Goal: Information Seeking & Learning: Compare options

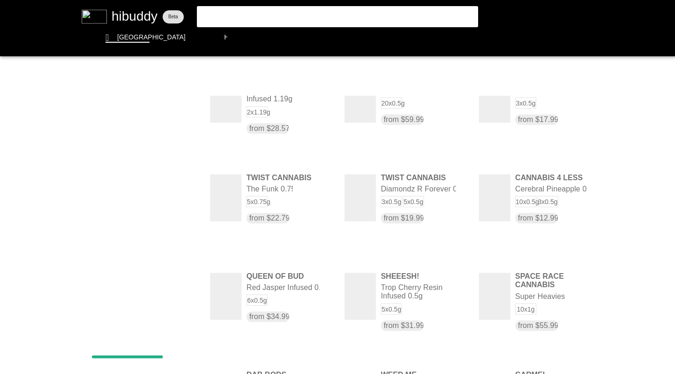
click at [188, 119] on flt-glass-pane at bounding box center [337, 187] width 675 height 374
click at [160, 118] on flt-glass-pane at bounding box center [337, 187] width 675 height 374
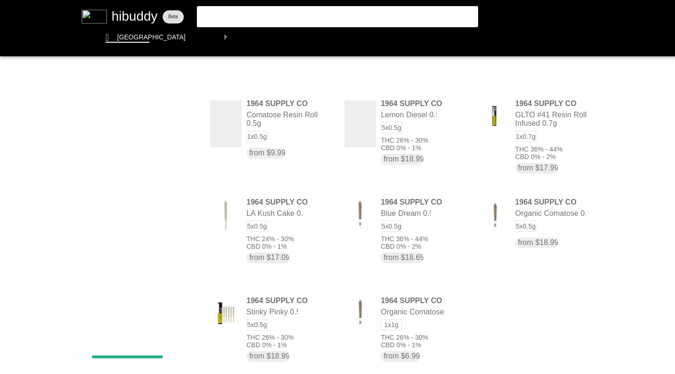
click at [160, 118] on flt-glass-pane at bounding box center [337, 187] width 675 height 374
click at [157, 174] on flt-glass-pane at bounding box center [337, 187] width 675 height 374
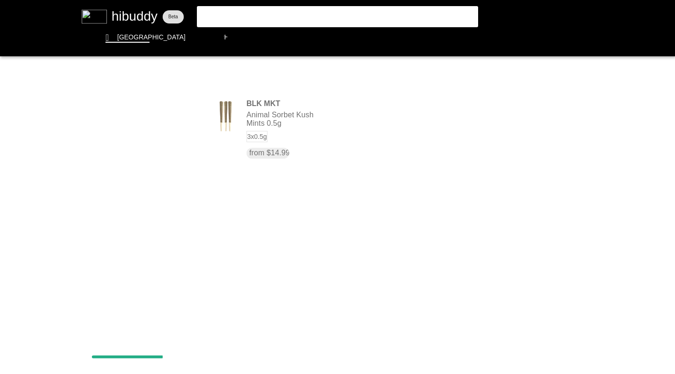
click at [157, 121] on flt-glass-pane at bounding box center [337, 187] width 675 height 374
click at [159, 182] on flt-glass-pane at bounding box center [337, 187] width 675 height 374
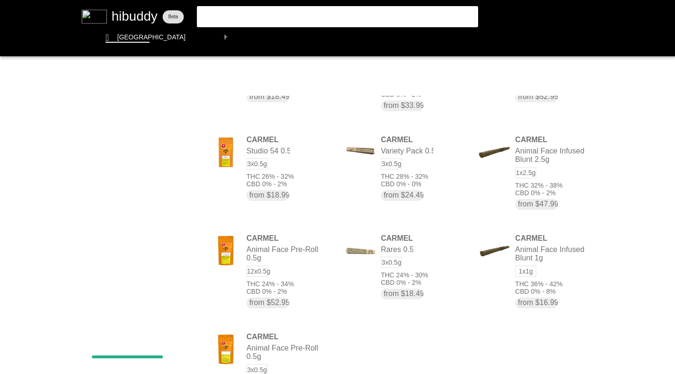
click at [185, 119] on flt-glass-pane at bounding box center [337, 187] width 675 height 374
click at [186, 119] on flt-glass-pane at bounding box center [337, 187] width 675 height 374
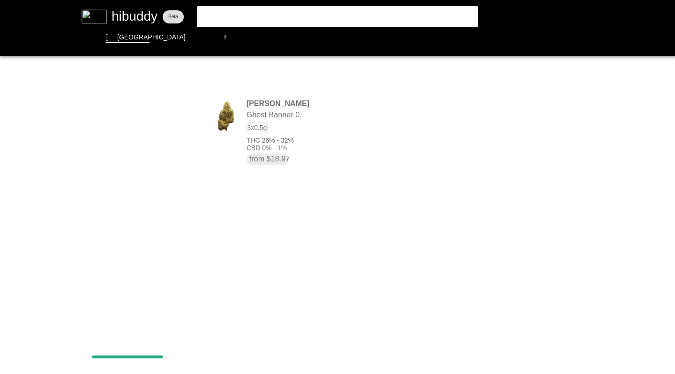
click at [175, 119] on flt-glass-pane at bounding box center [337, 187] width 675 height 374
click at [167, 140] on flt-glass-pane at bounding box center [337, 187] width 675 height 374
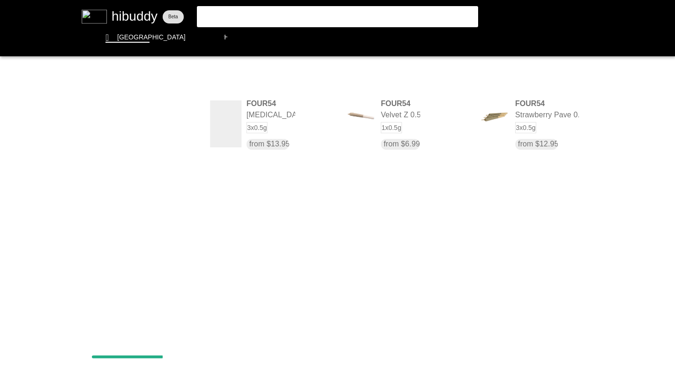
click at [160, 117] on flt-glass-pane at bounding box center [337, 187] width 675 height 374
click at [155, 165] on flt-glass-pane at bounding box center [337, 187] width 675 height 374
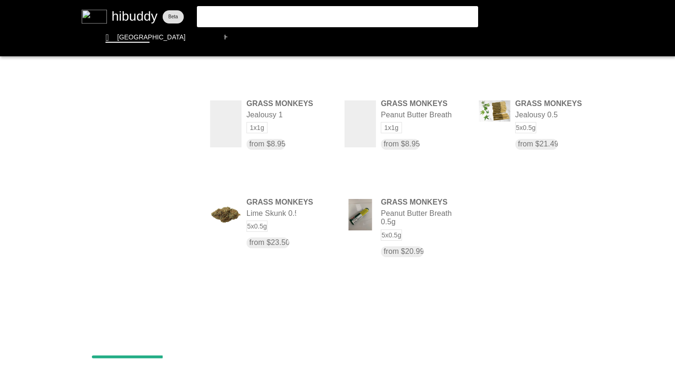
click at [166, 122] on flt-glass-pane at bounding box center [337, 187] width 675 height 374
click at [164, 166] on flt-glass-pane at bounding box center [337, 187] width 675 height 374
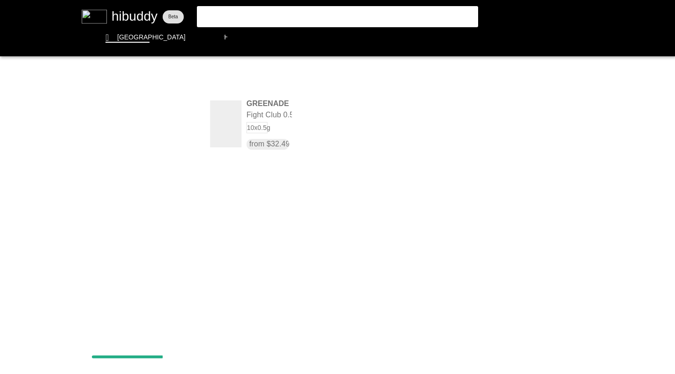
click at [167, 121] on flt-glass-pane at bounding box center [337, 187] width 675 height 374
click at [166, 139] on flt-glass-pane at bounding box center [337, 187] width 675 height 374
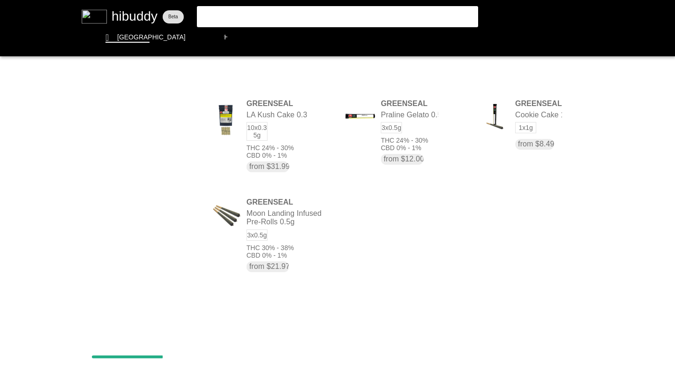
click at [161, 120] on flt-glass-pane at bounding box center [337, 187] width 675 height 374
click at [160, 137] on flt-glass-pane at bounding box center [337, 187] width 675 height 374
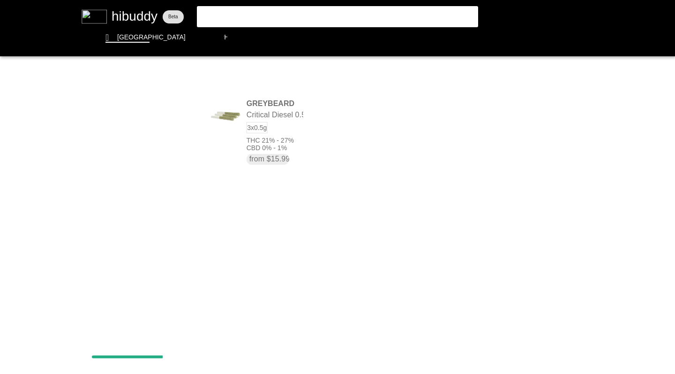
click at [160, 119] on flt-glass-pane at bounding box center [337, 187] width 675 height 374
click at [159, 145] on flt-glass-pane at bounding box center [337, 187] width 675 height 374
click at [166, 118] on flt-glass-pane at bounding box center [337, 187] width 675 height 374
click at [165, 170] on flt-glass-pane at bounding box center [337, 187] width 675 height 374
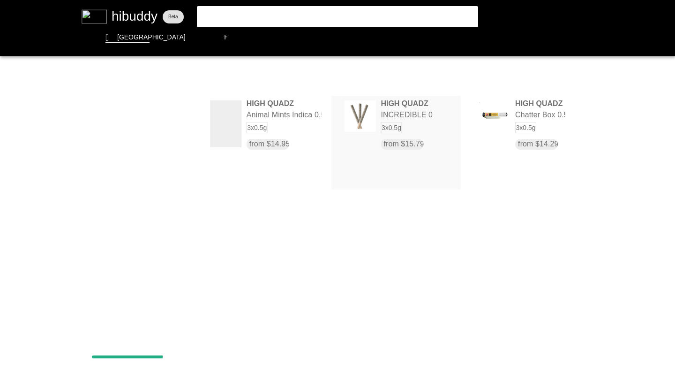
click at [389, 115] on flt-glass-pane at bounding box center [337, 187] width 675 height 374
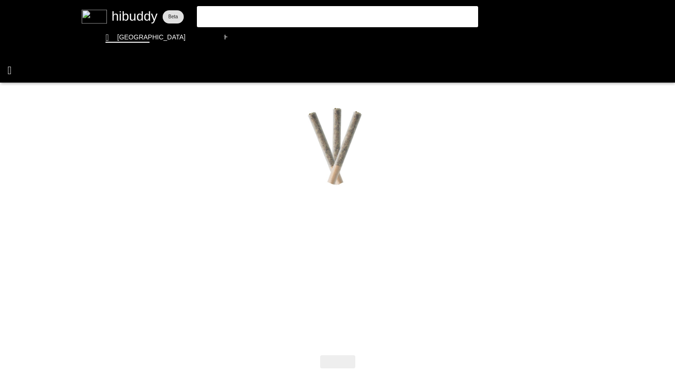
click at [9, 68] on flt-glass-pane at bounding box center [337, 187] width 675 height 374
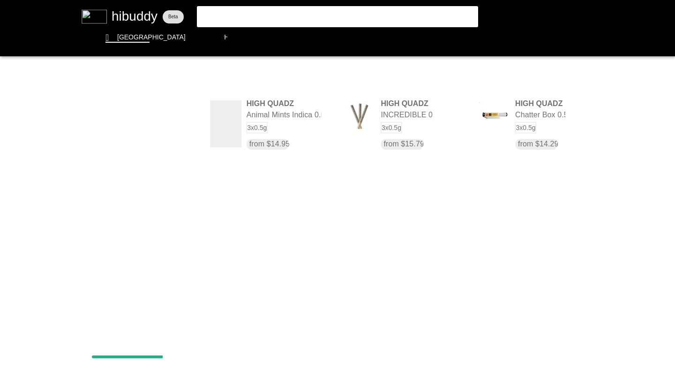
click at [185, 119] on flt-glass-pane at bounding box center [337, 187] width 675 height 374
click at [164, 190] on flt-glass-pane at bounding box center [337, 187] width 675 height 374
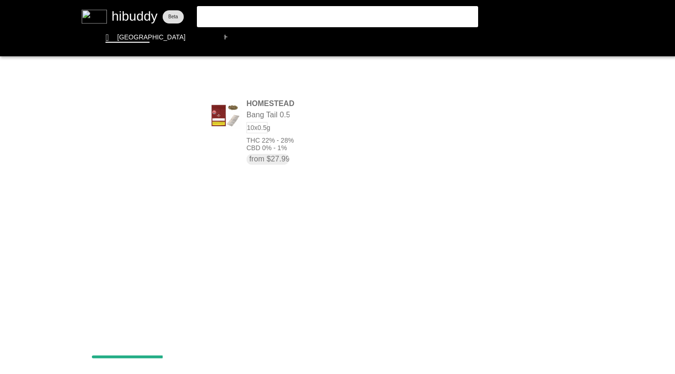
click at [173, 117] on flt-glass-pane at bounding box center [337, 187] width 675 height 374
click at [165, 156] on flt-glass-pane at bounding box center [337, 187] width 675 height 374
click at [152, 118] on flt-glass-pane at bounding box center [337, 187] width 675 height 374
click at [150, 162] on flt-glass-pane at bounding box center [337, 187] width 675 height 374
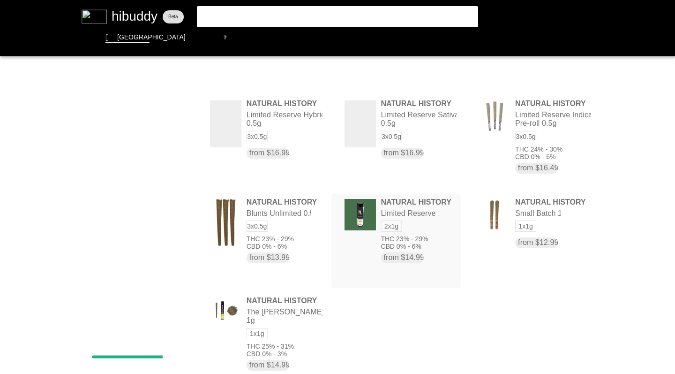
click at [358, 205] on flt-glass-pane at bounding box center [337, 187] width 675 height 374
click at [157, 120] on flt-glass-pane at bounding box center [337, 187] width 675 height 374
click at [158, 199] on flt-glass-pane at bounding box center [337, 187] width 675 height 374
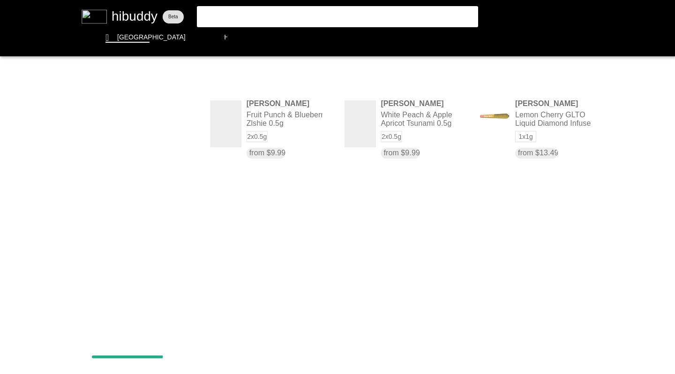
click at [138, 115] on flt-glass-pane at bounding box center [337, 187] width 675 height 374
click at [151, 261] on flt-glass-pane at bounding box center [337, 187] width 675 height 374
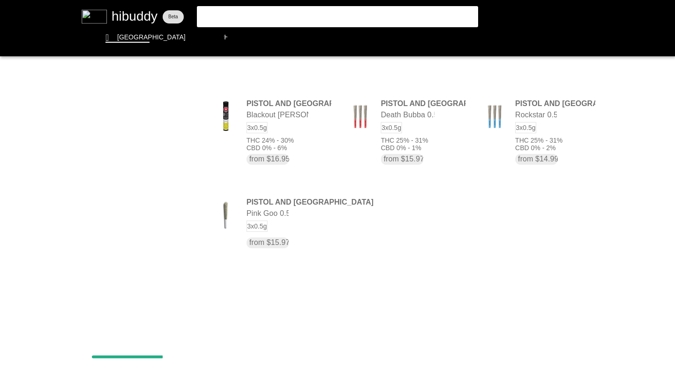
click at [143, 120] on flt-glass-pane at bounding box center [337, 187] width 675 height 374
click at [139, 140] on flt-glass-pane at bounding box center [337, 187] width 675 height 374
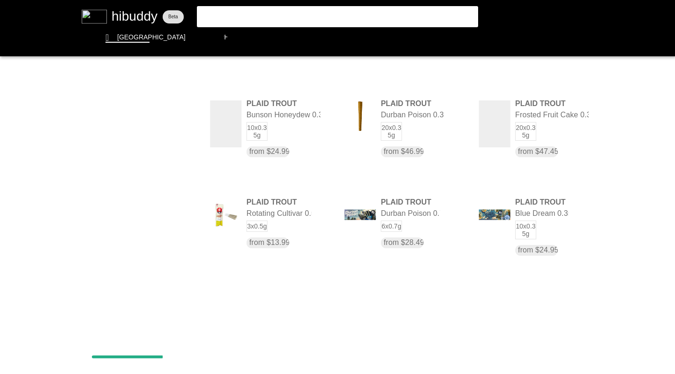
click at [164, 119] on flt-glass-pane at bounding box center [337, 187] width 675 height 374
click at [160, 161] on flt-glass-pane at bounding box center [337, 187] width 675 height 374
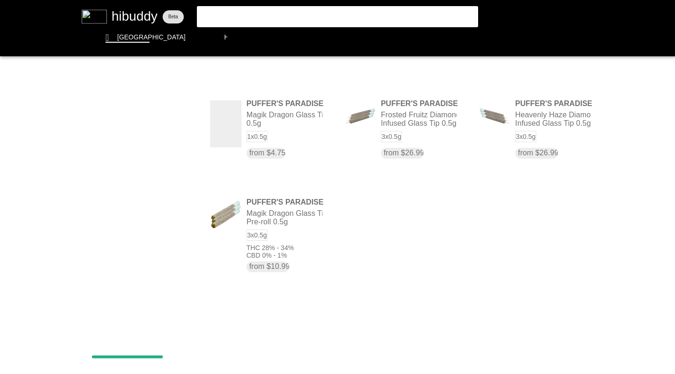
click at [170, 118] on flt-glass-pane at bounding box center [337, 187] width 675 height 374
click at [158, 189] on flt-glass-pane at bounding box center [337, 187] width 675 height 374
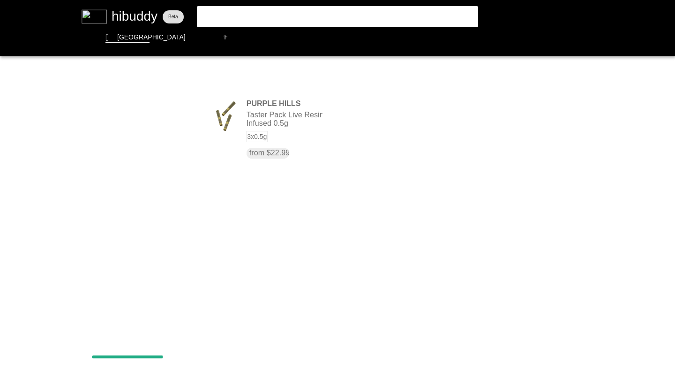
click at [160, 117] on flt-glass-pane at bounding box center [337, 187] width 675 height 374
click at [163, 165] on flt-glass-pane at bounding box center [337, 187] width 675 height 374
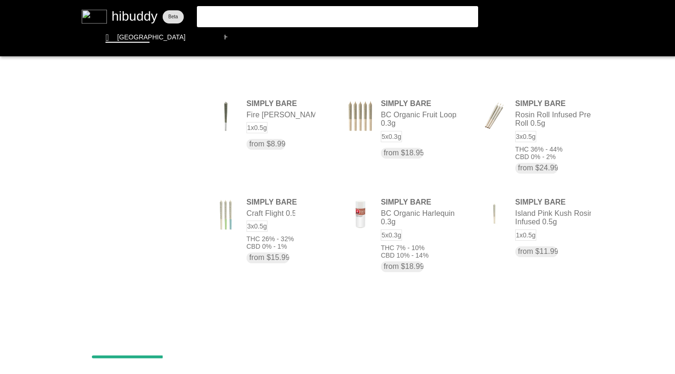
click at [170, 119] on flt-glass-pane at bounding box center [337, 187] width 675 height 374
click at [166, 140] on flt-glass-pane at bounding box center [337, 187] width 675 height 374
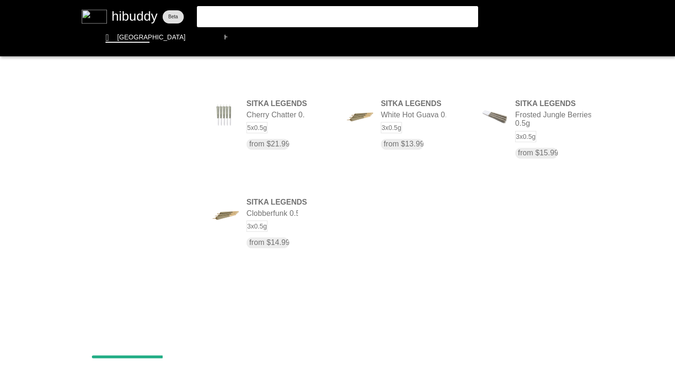
click at [167, 120] on flt-glass-pane at bounding box center [337, 187] width 675 height 374
click at [164, 142] on flt-glass-pane at bounding box center [337, 187] width 675 height 374
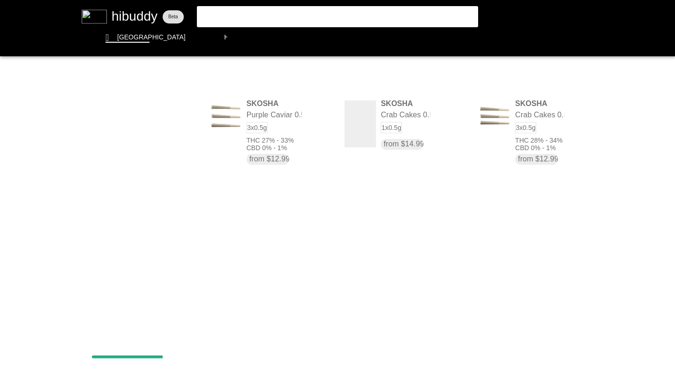
click at [164, 124] on flt-glass-pane at bounding box center [337, 187] width 675 height 374
click at [163, 167] on flt-glass-pane at bounding box center [337, 187] width 675 height 374
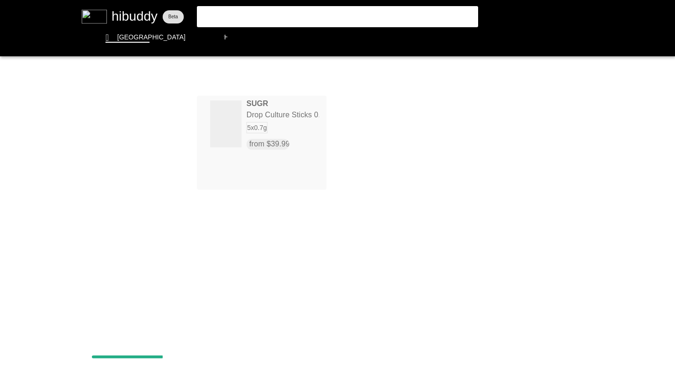
click at [242, 134] on flt-glass-pane at bounding box center [337, 187] width 675 height 374
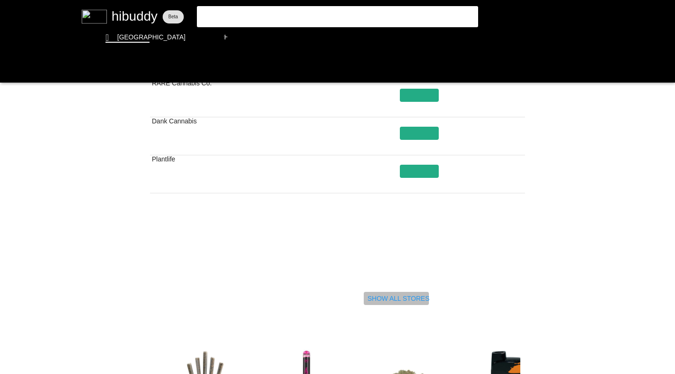
click at [380, 296] on flt-glass-pane at bounding box center [337, 187] width 675 height 374
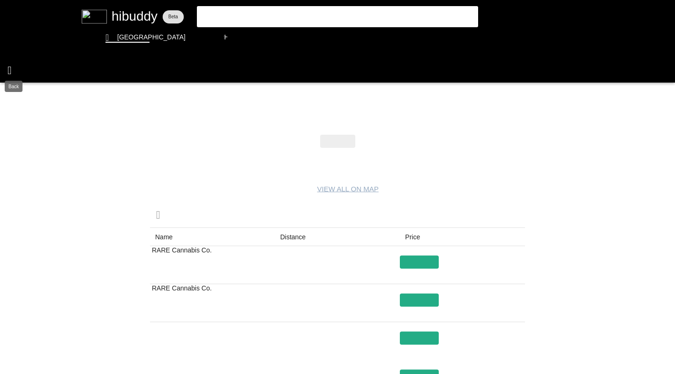
click at [9, 69] on flt-glass-pane at bounding box center [337, 187] width 675 height 374
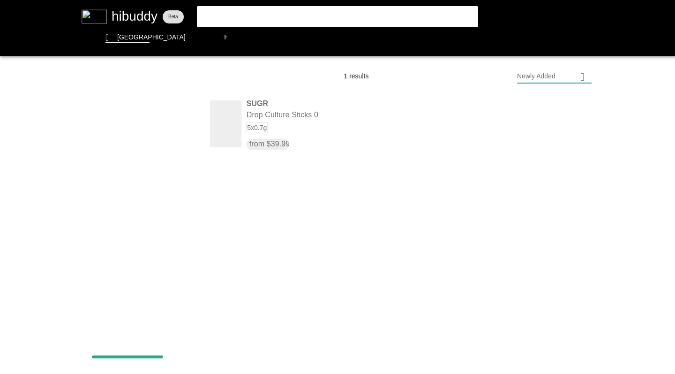
click at [181, 118] on flt-glass-pane at bounding box center [337, 187] width 675 height 374
click at [170, 166] on flt-glass-pane at bounding box center [337, 187] width 675 height 374
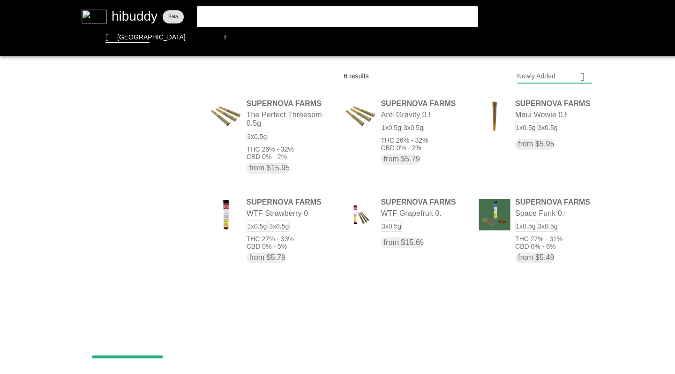
click at [156, 120] on flt-glass-pane at bounding box center [337, 187] width 675 height 374
click at [152, 141] on flt-glass-pane at bounding box center [337, 187] width 675 height 374
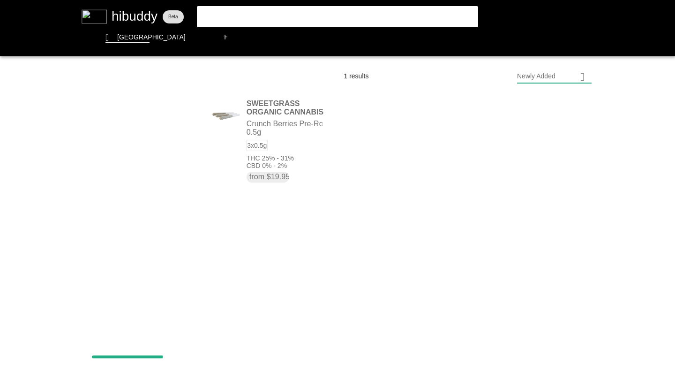
click at [149, 115] on flt-glass-pane at bounding box center [337, 187] width 675 height 374
click at [151, 250] on flt-glass-pane at bounding box center [337, 187] width 675 height 374
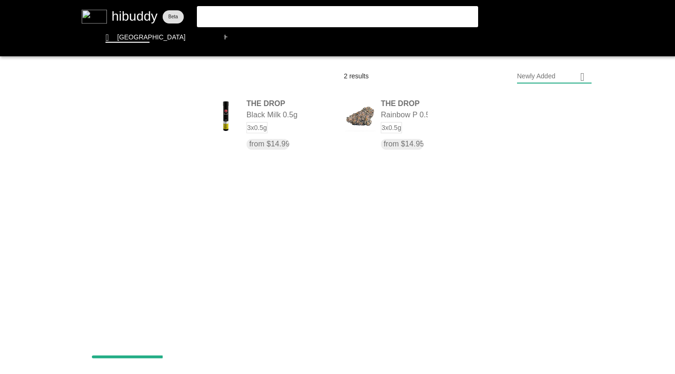
click at [138, 117] on flt-glass-pane at bounding box center [337, 187] width 675 height 374
click at [155, 208] on flt-glass-pane at bounding box center [337, 187] width 675 height 374
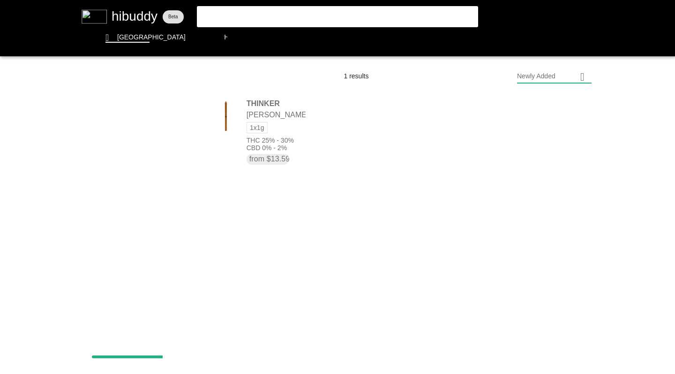
click at [151, 118] on flt-glass-pane at bounding box center [337, 187] width 675 height 374
click at [166, 209] on flt-glass-pane at bounding box center [337, 187] width 675 height 374
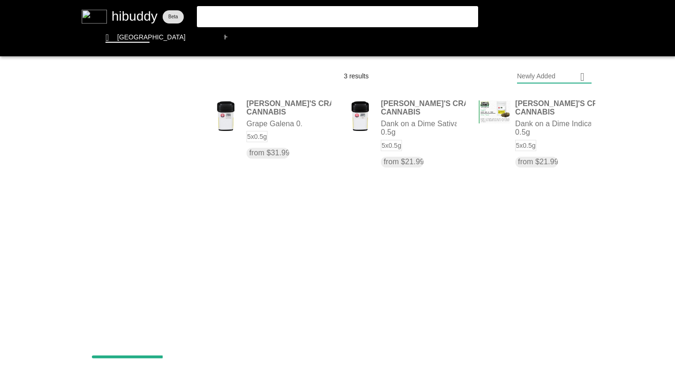
click at [161, 119] on flt-glass-pane at bounding box center [337, 187] width 675 height 374
click at [152, 194] on flt-glass-pane at bounding box center [337, 187] width 675 height 374
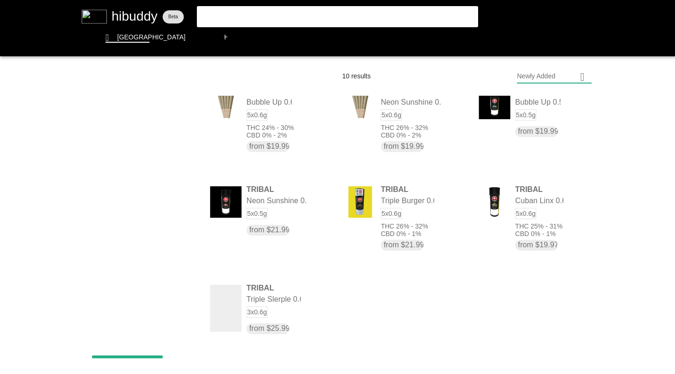
click at [173, 119] on flt-glass-pane at bounding box center [337, 187] width 675 height 374
click at [159, 212] on flt-glass-pane at bounding box center [337, 187] width 675 height 374
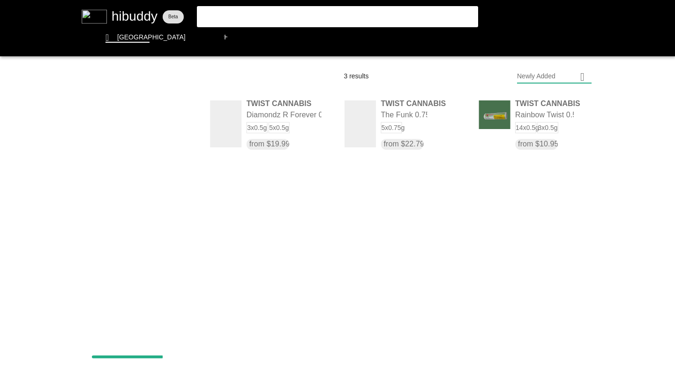
click at [171, 122] on flt-glass-pane at bounding box center [337, 187] width 675 height 374
click at [171, 140] on flt-glass-pane at bounding box center [337, 187] width 675 height 374
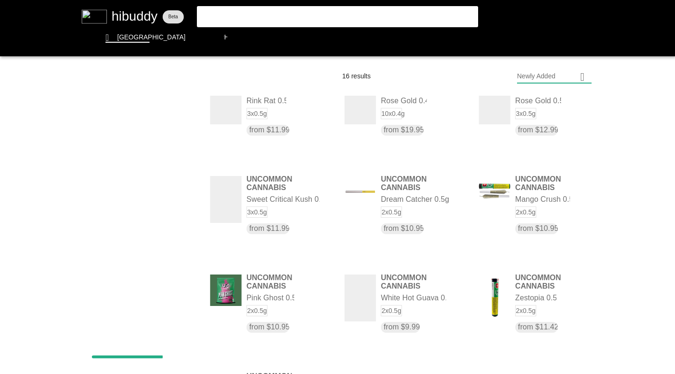
click at [166, 116] on flt-glass-pane at bounding box center [337, 187] width 675 height 374
click at [164, 187] on flt-glass-pane at bounding box center [337, 187] width 675 height 374
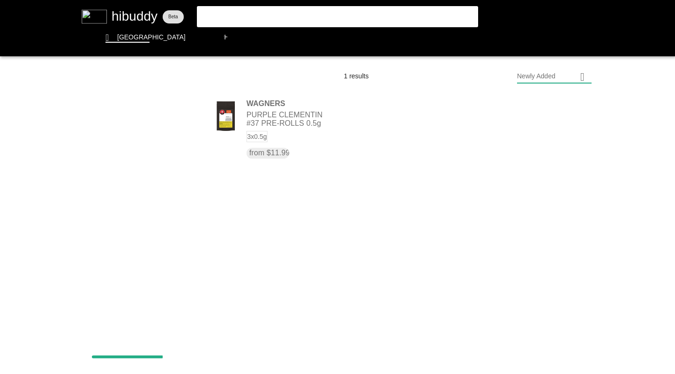
click at [175, 119] on flt-glass-pane at bounding box center [337, 187] width 675 height 374
click at [165, 182] on flt-glass-pane at bounding box center [337, 187] width 675 height 374
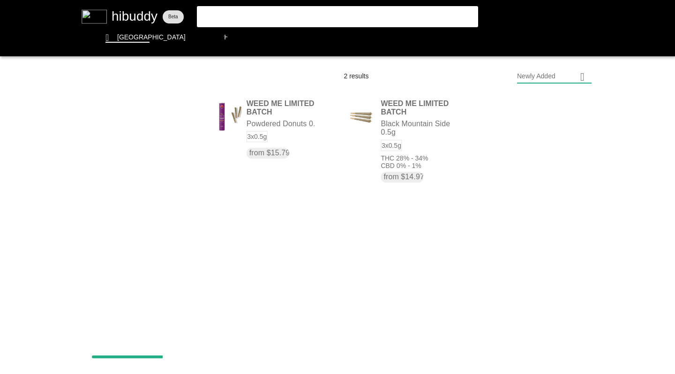
click at [153, 115] on flt-glass-pane at bounding box center [337, 187] width 675 height 374
click at [150, 210] on flt-glass-pane at bounding box center [337, 187] width 675 height 374
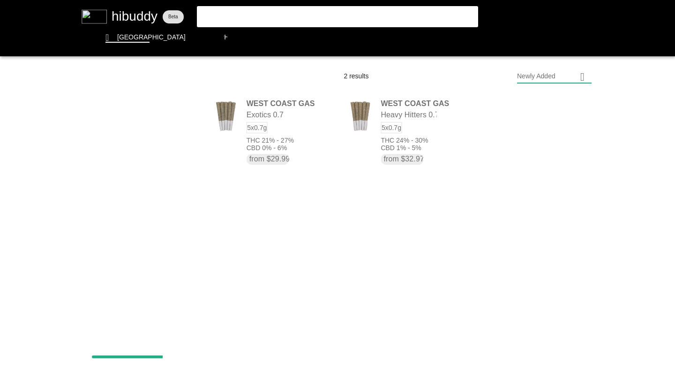
click at [160, 116] on flt-glass-pane at bounding box center [337, 187] width 675 height 374
click at [158, 154] on flt-glass-pane at bounding box center [337, 187] width 675 height 374
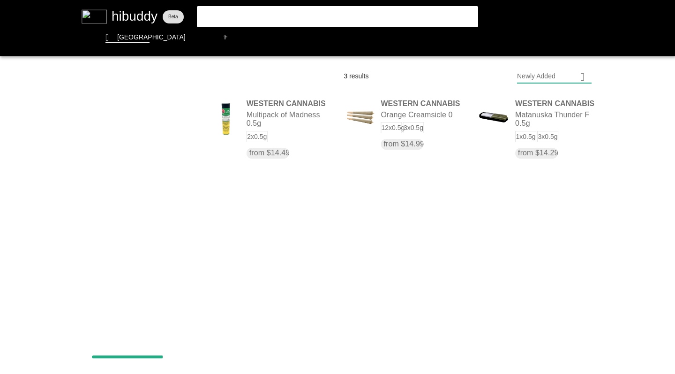
click at [154, 120] on flt-glass-pane at bounding box center [337, 187] width 675 height 374
click at [144, 199] on flt-glass-pane at bounding box center [337, 187] width 675 height 374
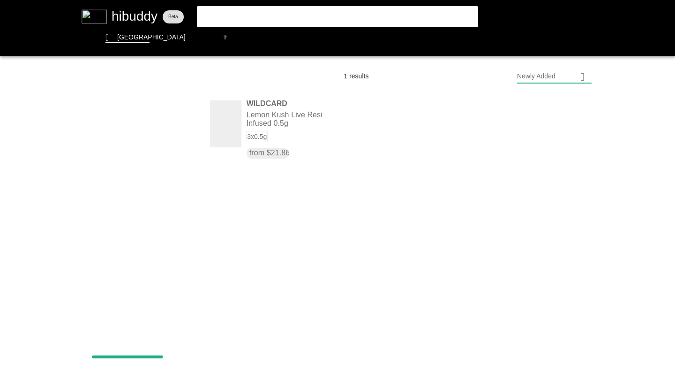
click at [151, 121] on flt-glass-pane at bounding box center [337, 187] width 675 height 374
click at [133, 270] on flt-glass-pane at bounding box center [337, 187] width 675 height 374
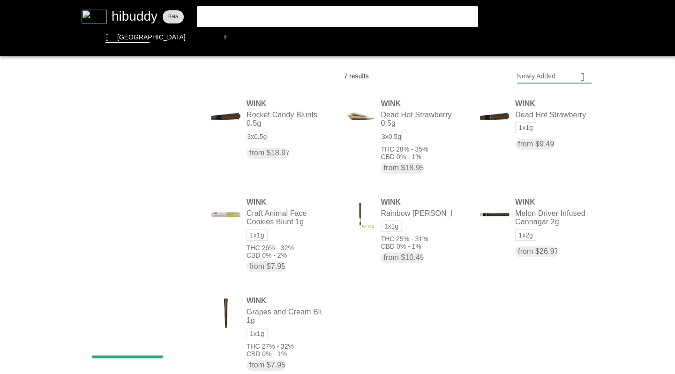
click at [172, 118] on flt-glass-pane at bounding box center [337, 187] width 675 height 374
click at [297, 69] on flt-glass-pane at bounding box center [337, 187] width 675 height 374
click at [151, 116] on flt-glass-pane at bounding box center [337, 187] width 675 height 374
click at [154, 164] on flt-glass-pane at bounding box center [337, 187] width 675 height 374
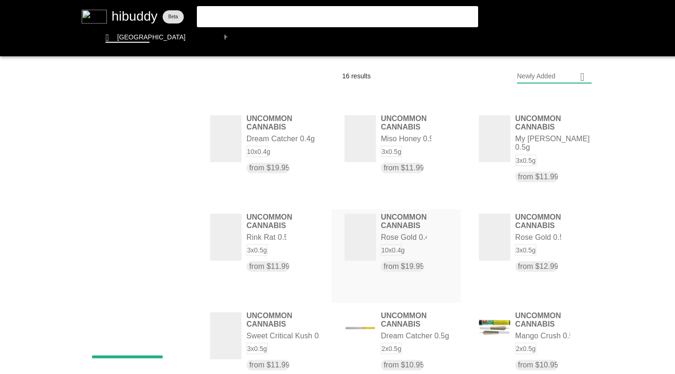
click at [359, 248] on flt-glass-pane at bounding box center [337, 187] width 675 height 374
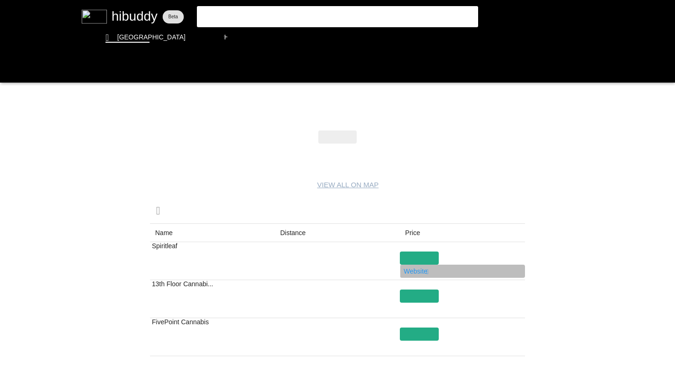
click at [423, 272] on flt-glass-pane at bounding box center [337, 187] width 675 height 374
